Goal: Information Seeking & Learning: Check status

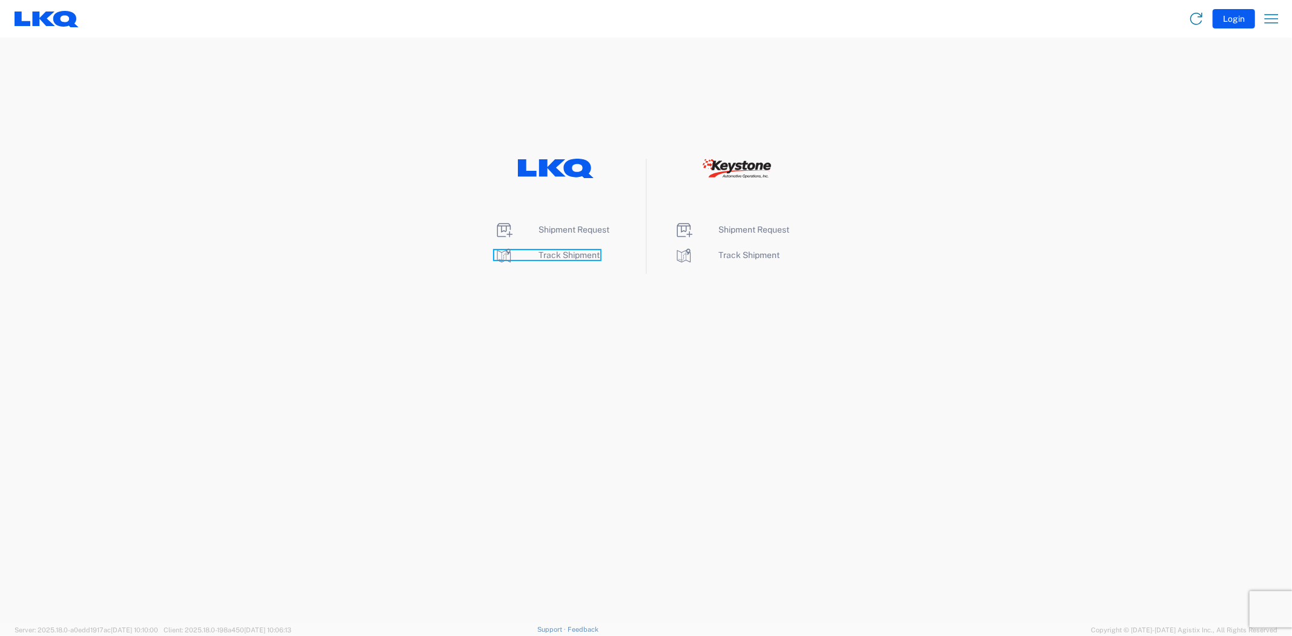
click at [567, 253] on span "Track Shipment" at bounding box center [569, 255] width 61 height 10
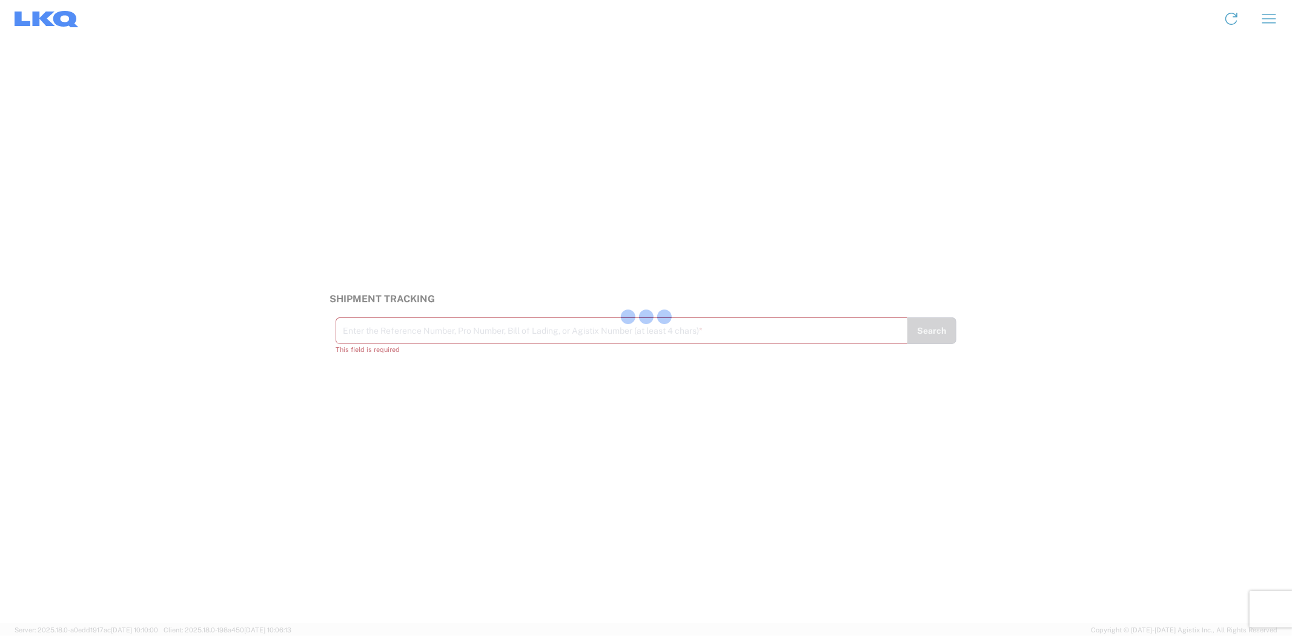
click at [480, 339] on div at bounding box center [646, 318] width 1292 height 636
click at [488, 336] on input "text" at bounding box center [622, 329] width 558 height 21
paste input "56706301"
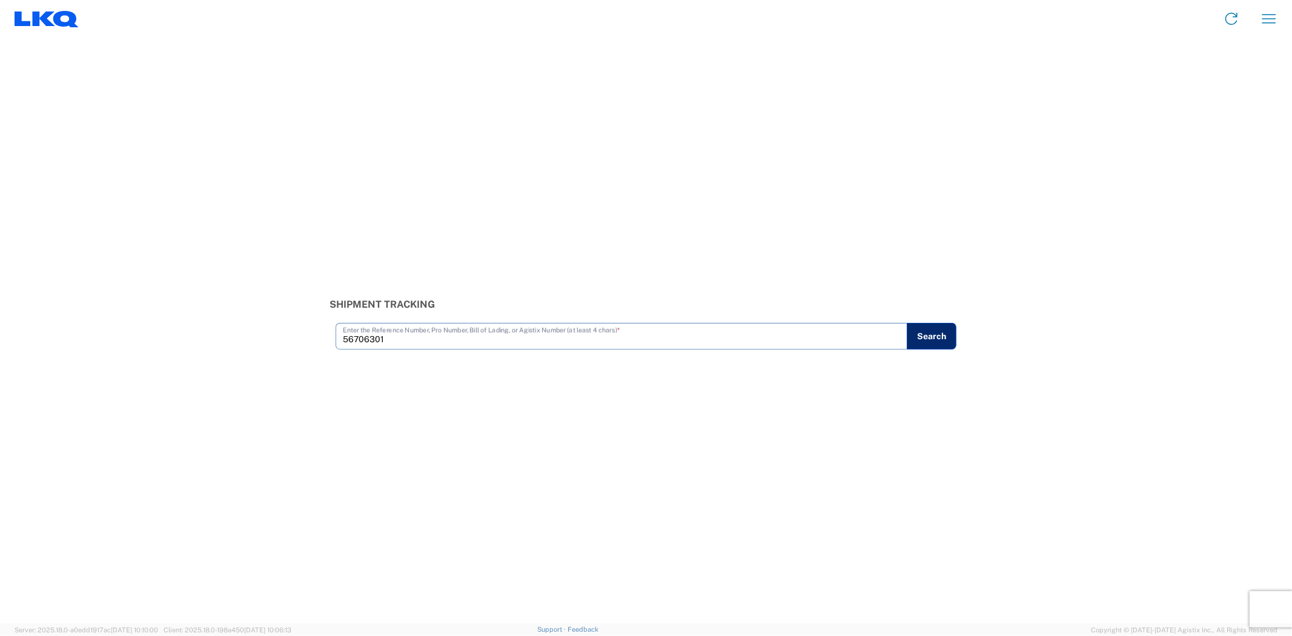
type input "56706301"
click at [931, 341] on button "Search" at bounding box center [932, 336] width 50 height 27
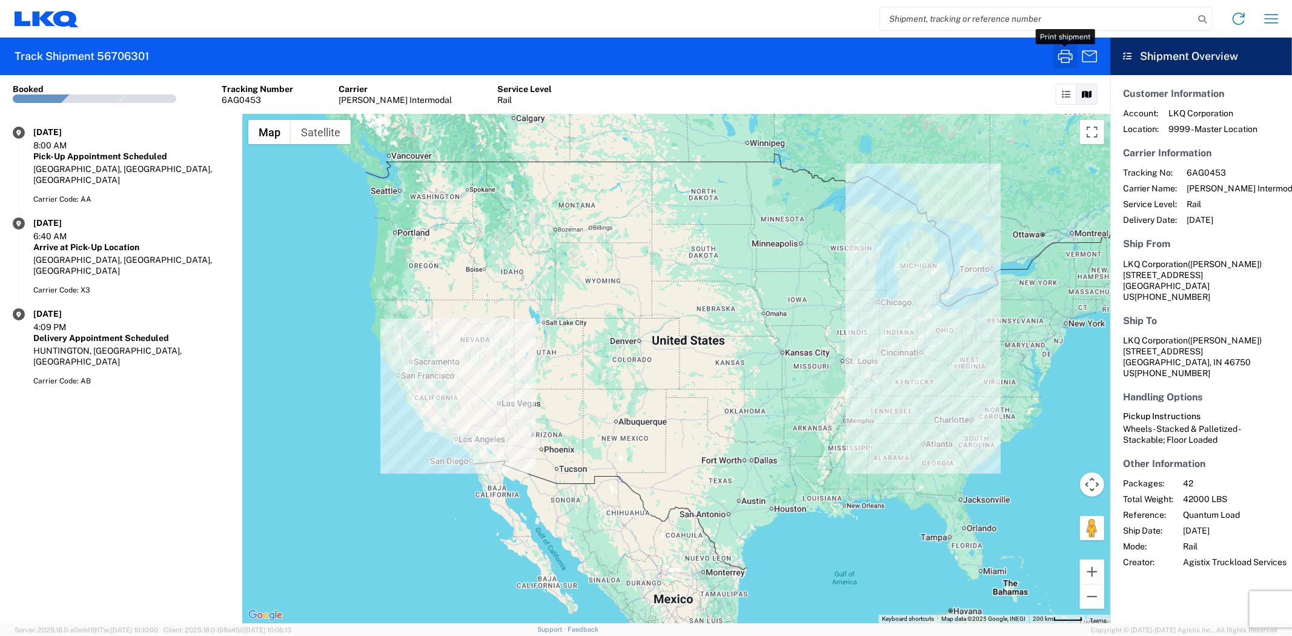
click at [1065, 62] on icon "button" at bounding box center [1065, 56] width 19 height 19
